Goal: Task Accomplishment & Management: Use online tool/utility

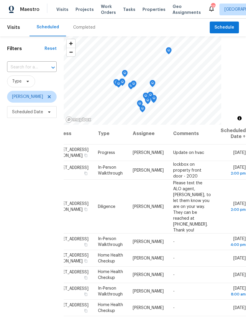
scroll to position [1, 48]
click at [0, 0] on icon at bounding box center [0, 0] width 0 height 0
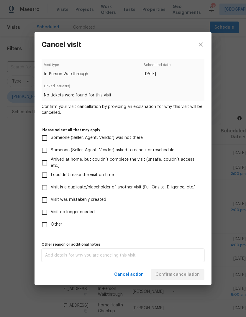
click at [45, 201] on input "Visit was mistakenly created" at bounding box center [44, 200] width 12 height 12
checkbox input "true"
click at [176, 256] on textarea at bounding box center [123, 256] width 156 height 4
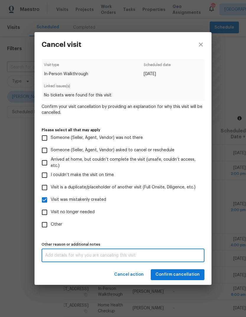
scroll to position [22, 0]
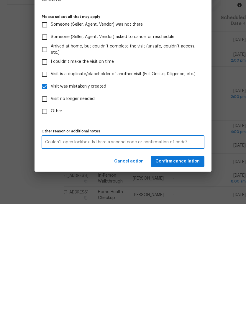
type textarea "Couldn’t open lockbox. Is there a second code or confirmation of code?"
click at [190, 271] on span "Confirm cancellation" at bounding box center [178, 274] width 44 height 7
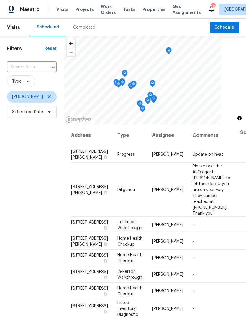
scroll to position [0, 0]
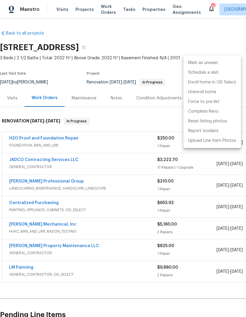
scroll to position [0, 87]
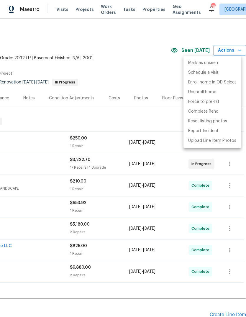
click at [162, 42] on div at bounding box center [123, 158] width 246 height 317
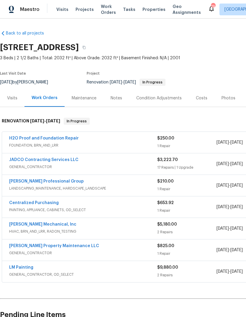
scroll to position [0, 0]
click at [229, 98] on div "Photos" at bounding box center [229, 98] width 14 height 6
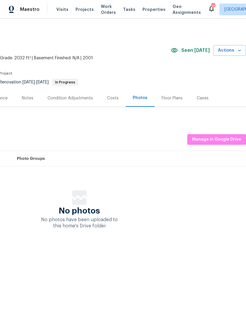
scroll to position [0, 87]
click at [223, 140] on span "Manage in Google Drive" at bounding box center [216, 139] width 49 height 7
click at [140, 56] on span "3 Beds | 2 1/2 Baths | Total: 2032 ft² | Above Grade: 2032 ft² | Basement Finis…" at bounding box center [42, 58] width 258 height 6
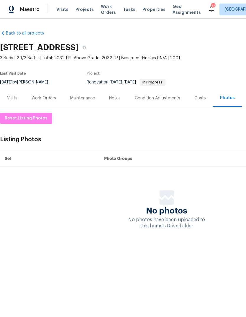
scroll to position [0, 0]
click at [37, 97] on div "Work Orders" at bounding box center [44, 98] width 25 height 6
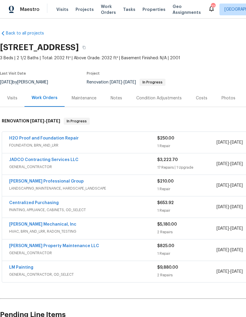
copy h2 "3034 Stonebridge Creek Dr, Lithonia, GA 30058"
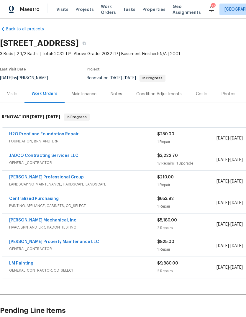
scroll to position [4, 0]
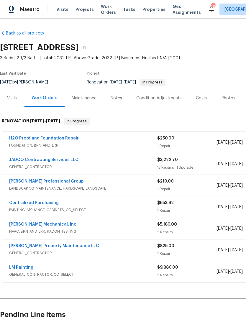
click at [20, 138] on link "H2O Proof and Foundation Repair" at bounding box center [44, 138] width 70 height 4
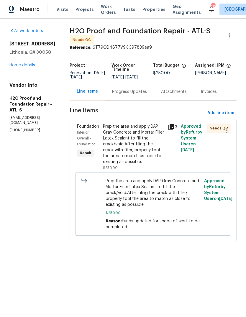
click at [168, 126] on icon at bounding box center [171, 127] width 7 height 7
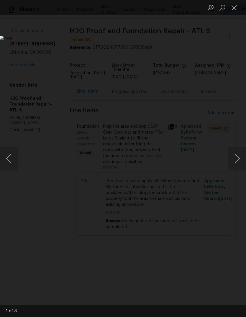
click at [237, 160] on button "Next image" at bounding box center [238, 159] width 18 height 24
click at [236, 159] on button "Next image" at bounding box center [238, 159] width 18 height 24
click at [236, 8] on button "Close lightbox" at bounding box center [235, 7] width 12 height 10
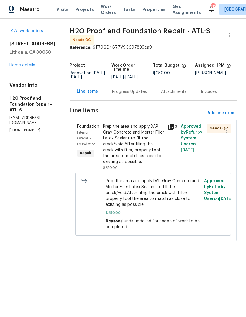
click at [131, 93] on div "Progress Updates" at bounding box center [129, 91] width 49 height 17
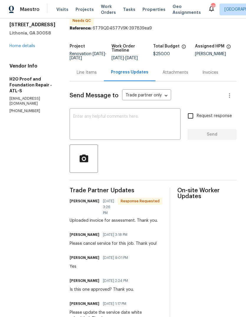
scroll to position [19, 0]
click at [92, 71] on div "Line Items" at bounding box center [87, 72] width 20 height 6
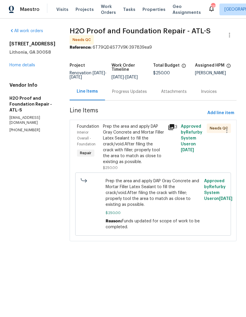
click at [135, 141] on div "Prep the area and apply DAP Gray Concrete and Mortar Filler Latex Sealant to fi…" at bounding box center [133, 144] width 61 height 41
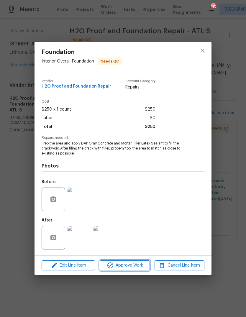
click at [141, 266] on span "Approve Work" at bounding box center [125, 265] width 46 height 7
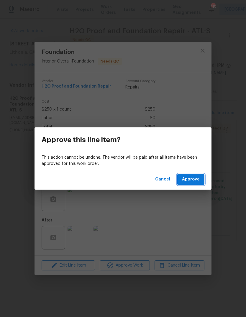
click at [200, 180] on span "Approve" at bounding box center [191, 179] width 18 height 7
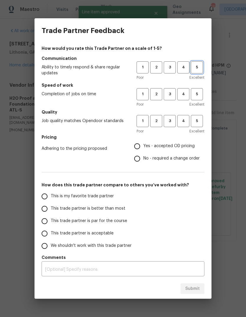
click at [202, 69] on span "5" at bounding box center [197, 67] width 11 height 7
click at [202, 91] on button "5" at bounding box center [197, 94] width 12 height 12
click at [201, 123] on span "5" at bounding box center [197, 121] width 11 height 7
click at [187, 145] on span "Yes - accepted OD pricing" at bounding box center [169, 146] width 51 height 6
click at [144, 145] on input "Yes - accepted OD pricing" at bounding box center [137, 146] width 12 height 12
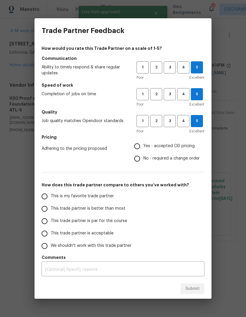
radio input "true"
click at [49, 197] on input "This is my favorite trade partner" at bounding box center [44, 196] width 12 height 12
click at [199, 286] on span "Submit" at bounding box center [192, 289] width 14 height 7
radio input "true"
radio input "false"
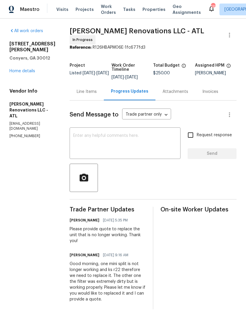
click at [19, 69] on link "Home details" at bounding box center [22, 71] width 26 height 4
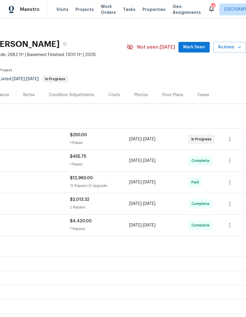
scroll to position [3, 87]
click at [198, 46] on span "Mark Seen" at bounding box center [194, 47] width 22 height 7
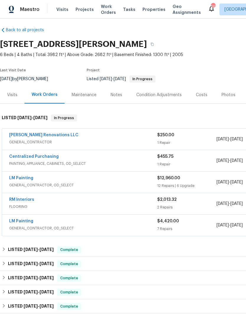
scroll to position [3, 0]
click at [28, 133] on link "[PERSON_NAME] Renovations LLC" at bounding box center [43, 135] width 69 height 4
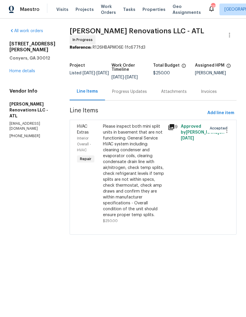
click at [140, 92] on div "Progress Updates" at bounding box center [129, 92] width 35 height 6
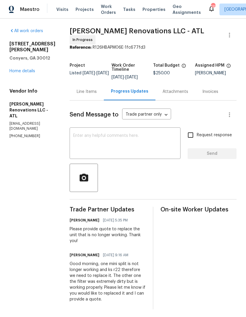
scroll to position [4, 0]
click at [156, 138] on textarea at bounding box center [125, 144] width 104 height 21
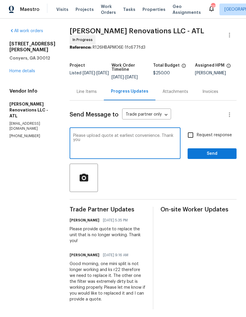
type textarea "Please upload quote at earliest convenience. Thank you"
click at [220, 151] on span "Send" at bounding box center [213, 153] width 40 height 7
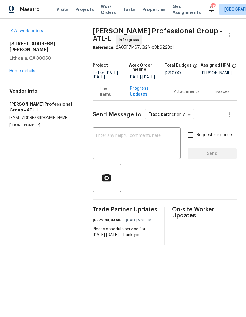
click at [21, 69] on link "Home details" at bounding box center [22, 71] width 26 height 4
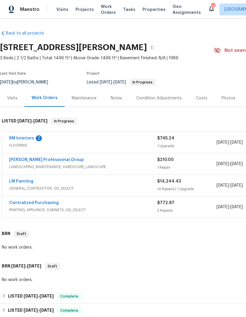
click at [19, 137] on link "RM Interiors" at bounding box center [21, 138] width 25 height 4
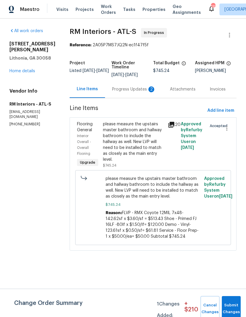
click at [136, 88] on div "Progress Updates 2" at bounding box center [134, 90] width 44 height 6
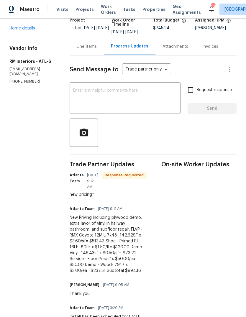
scroll to position [45, 0]
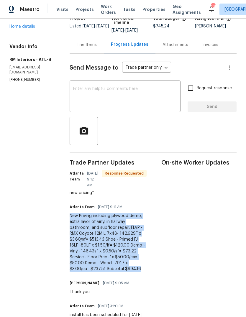
copy div "New Priving including plywood demo, extra layor of vinyl in hallway bathroom, a…"
click at [87, 45] on div "Line Items" at bounding box center [87, 45] width 20 height 6
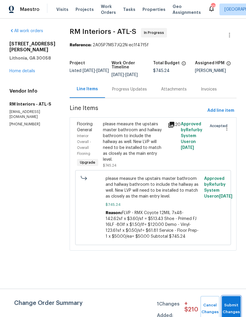
click at [235, 303] on button "Submit Changes" at bounding box center [231, 308] width 19 height 25
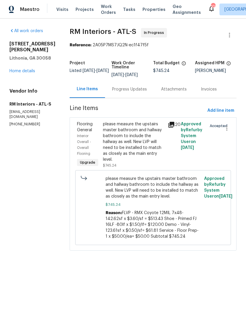
click at [146, 140] on div "please measure the upstairs master bathroom and hallway bathroom to include the…" at bounding box center [133, 141] width 61 height 41
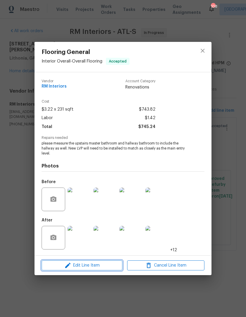
click at [72, 267] on span "Edit Line Item" at bounding box center [81, 265] width 77 height 7
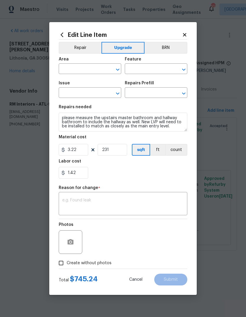
type input "Interior Overall"
type input "Overall Flooring"
type input "Flooring General"
type input "Vinyl Plank LVL 2 - Best Door 4.5 (Brown) $3.22"
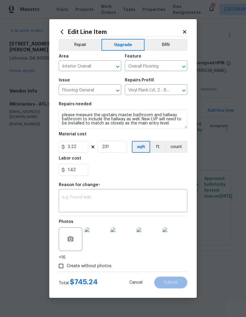
click at [156, 203] on textarea at bounding box center [123, 201] width 122 height 12
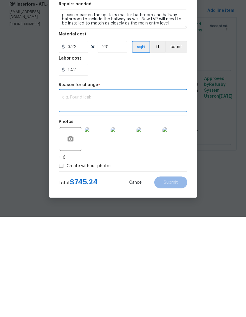
click at [133, 195] on textarea at bounding box center [123, 201] width 122 height 12
paste textarea "New Priving including plywood demo, extra layor of vinyl in hallway bathroom, a…"
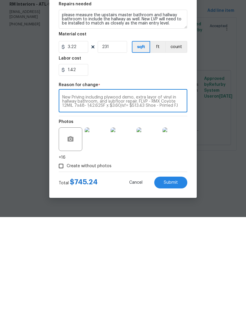
scroll to position [12, 0]
type textarea "New Priving including plywood demo, extra layor of vinyl in hallway bathroom, a…"
click at [120, 141] on input "231" at bounding box center [113, 147] width 30 height 12
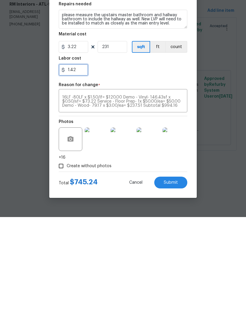
click at [80, 164] on input "1.42" at bounding box center [74, 170] width 30 height 12
type input "1"
click at [117, 141] on input "231" at bounding box center [113, 147] width 30 height 12
type input "0"
type input "308"
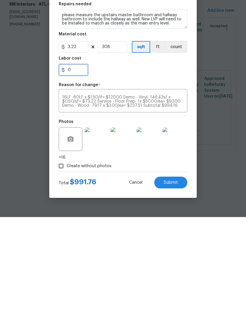
click at [79, 164] on input "0" at bounding box center [74, 170] width 30 height 12
click at [178, 195] on textarea "New Priving including plywood demo, extra layor of vinyl in hallway bathroom, a…" at bounding box center [123, 201] width 122 height 12
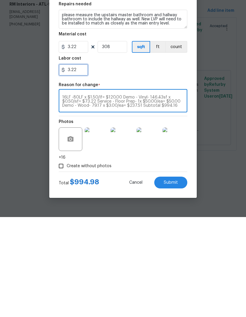
click at [80, 164] on input "3.22" at bounding box center [74, 170] width 30 height 12
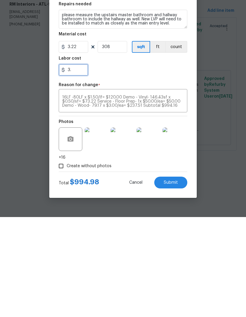
type input "3"
click at [170, 195] on textarea "New Priving including plywood demo, extra layor of vinyl in hallway bathroom, a…" at bounding box center [123, 201] width 122 height 12
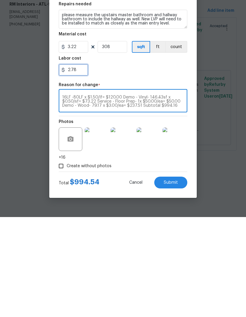
click at [81, 164] on input "2.78" at bounding box center [74, 170] width 30 height 12
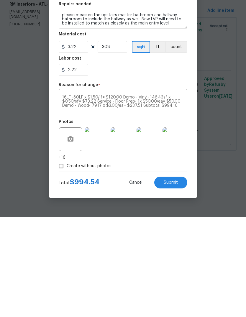
click at [177, 195] on textarea "New Priving including plywood demo, extra layor of vinyl in hallway bathroom, a…" at bounding box center [123, 201] width 122 height 12
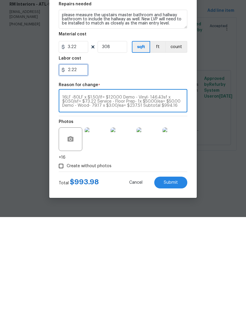
click at [80, 164] on input "2.22" at bounding box center [74, 170] width 30 height 12
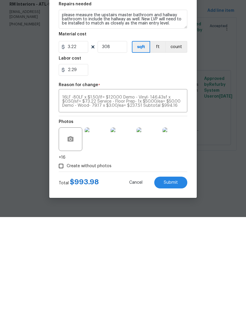
click at [180, 195] on textarea "New Priving including plywood demo, extra layor of vinyl in hallway bathroom, a…" at bounding box center [123, 201] width 122 height 12
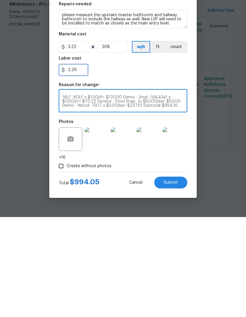
click at [84, 164] on input "2.29" at bounding box center [74, 170] width 30 height 12
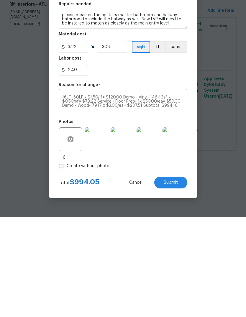
click at [176, 195] on textarea "New Priving including plywood demo, extra layor of vinyl in hallway bathroom, a…" at bounding box center [123, 201] width 122 height 12
type input "2.4"
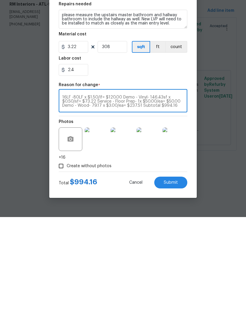
click at [180, 277] on button "Submit" at bounding box center [170, 283] width 33 height 12
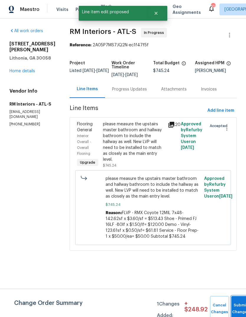
click at [239, 306] on button "Submit Changes" at bounding box center [240, 308] width 19 height 25
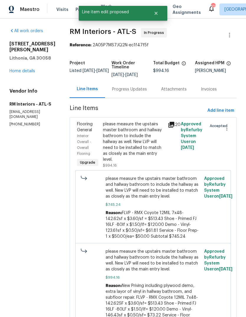
click at [14, 71] on link "Home details" at bounding box center [22, 71] width 26 height 4
